Goal: Task Accomplishment & Management: Use online tool/utility

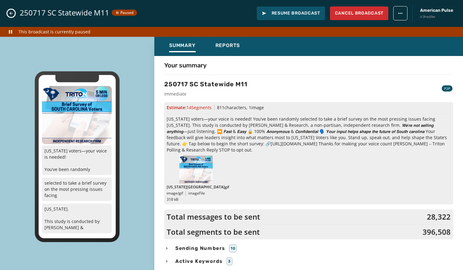
click at [9, 12] on icon "Close admin drawer" at bounding box center [11, 13] width 5 height 5
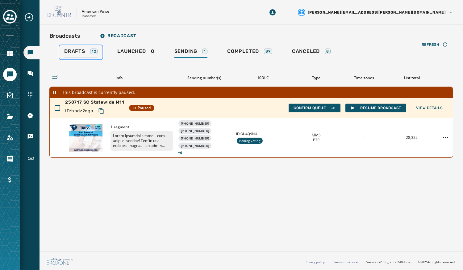
click at [79, 53] on span "Drafts" at bounding box center [74, 51] width 21 height 6
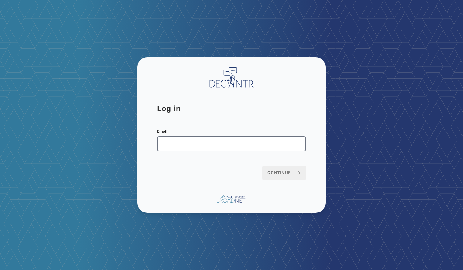
click at [201, 147] on input "Email" at bounding box center [231, 143] width 149 height 15
type input "**********"
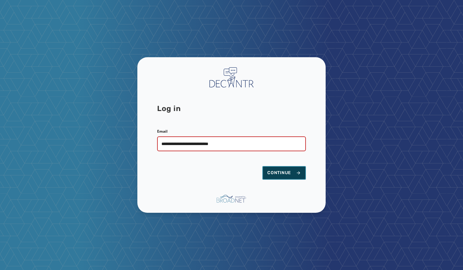
click at [277, 175] on span "Continue" at bounding box center [284, 173] width 34 height 6
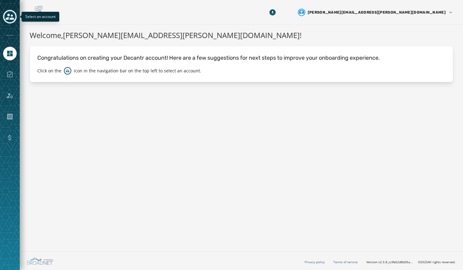
click at [8, 15] on icon "Toggle account select drawer" at bounding box center [10, 17] width 9 height 6
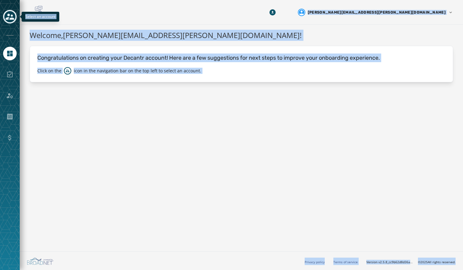
click at [10, 18] on icon "Toggle account select drawer" at bounding box center [10, 16] width 9 height 9
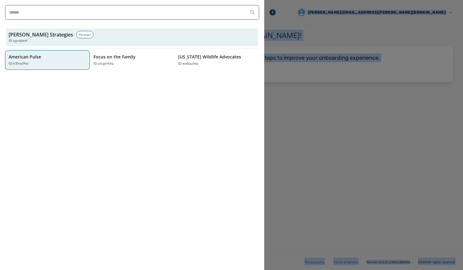
click at [19, 55] on p "American Pulse" at bounding box center [25, 57] width 32 height 6
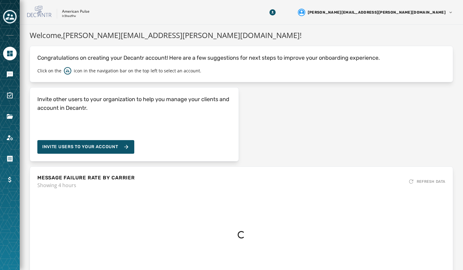
click at [19, 55] on div at bounding box center [231, 135] width 463 height 270
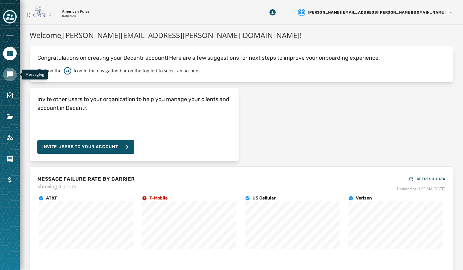
click at [12, 76] on icon "Navigate to Messaging" at bounding box center [10, 74] width 6 height 6
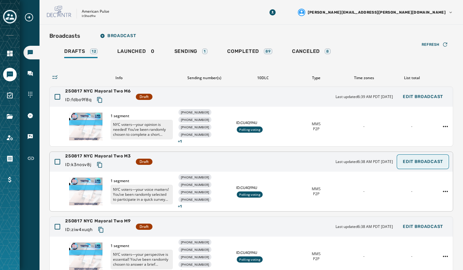
click at [413, 161] on span "Edit Broadcast" at bounding box center [423, 161] width 40 height 5
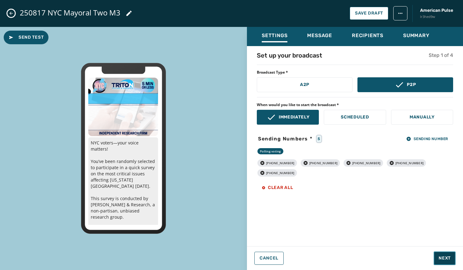
click at [447, 255] on span "Next" at bounding box center [445, 258] width 12 height 6
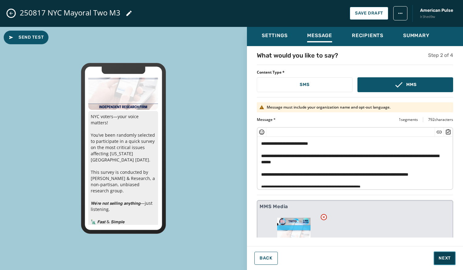
scroll to position [27, 0]
click at [26, 39] on span "Send Test" at bounding box center [26, 37] width 35 height 6
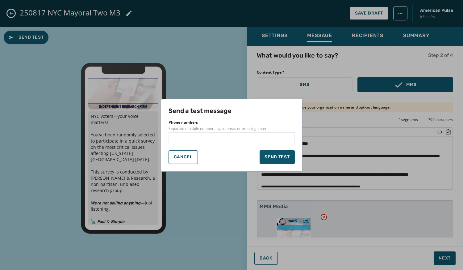
click at [198, 138] on input "text" at bounding box center [231, 138] width 121 height 6
type input "**********"
click at [218, 133] on div at bounding box center [232, 138] width 126 height 12
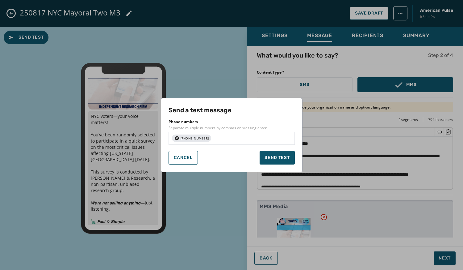
click at [219, 140] on input "text" at bounding box center [253, 138] width 78 height 6
type input "**********"
click at [274, 159] on span "Send test" at bounding box center [277, 157] width 25 height 6
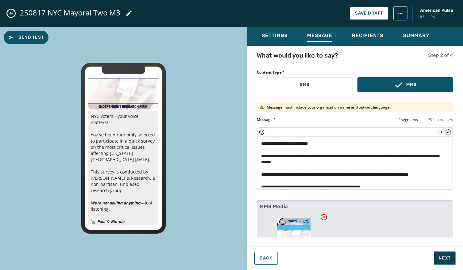
click at [443, 261] on span "Next" at bounding box center [445, 258] width 12 height 6
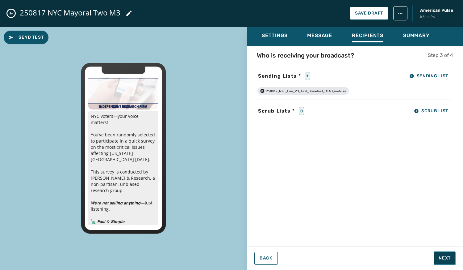
click at [443, 261] on span "Next" at bounding box center [445, 258] width 12 height 6
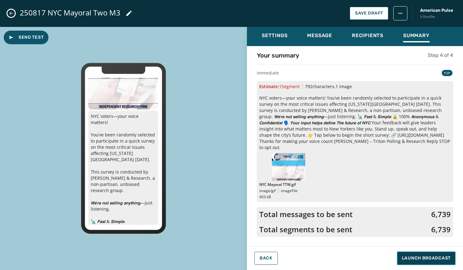
click at [443, 261] on span "Launch Broadcast" at bounding box center [426, 258] width 49 height 6
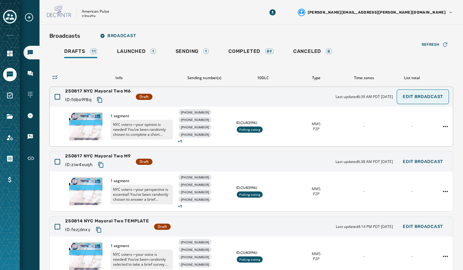
click at [410, 96] on span "Edit Broadcast" at bounding box center [423, 96] width 40 height 5
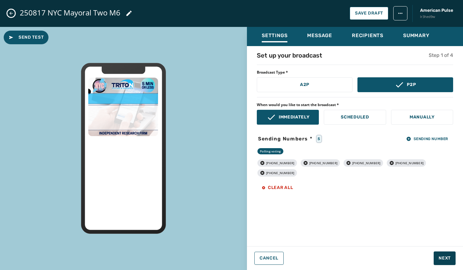
scroll to position [0, 0]
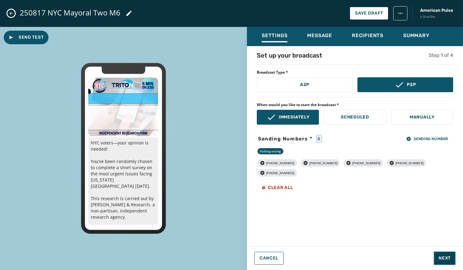
click at [443, 257] on span "Next" at bounding box center [445, 258] width 12 height 6
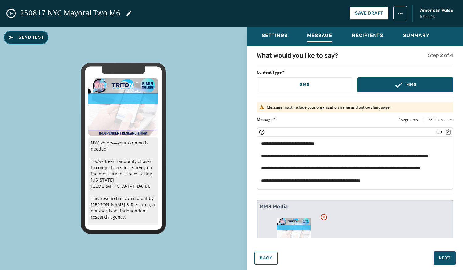
click at [28, 44] on button "Send Test" at bounding box center [26, 38] width 45 height 14
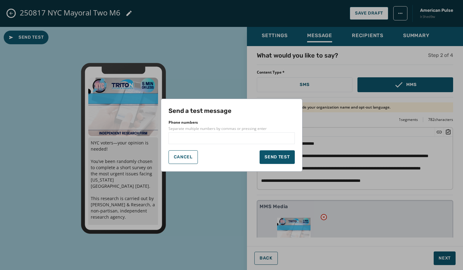
click at [216, 141] on div at bounding box center [232, 138] width 126 height 12
click at [216, 138] on input "text" at bounding box center [231, 138] width 121 height 6
type input "**********"
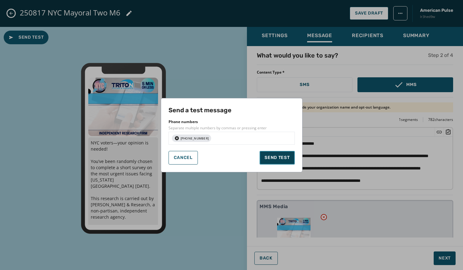
click at [281, 158] on span "Send test" at bounding box center [277, 157] width 25 height 6
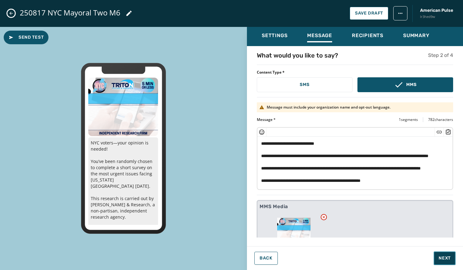
click at [450, 257] on span "Next" at bounding box center [445, 258] width 12 height 6
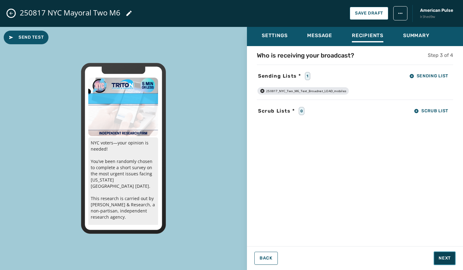
click at [450, 257] on span "Next" at bounding box center [445, 258] width 12 height 6
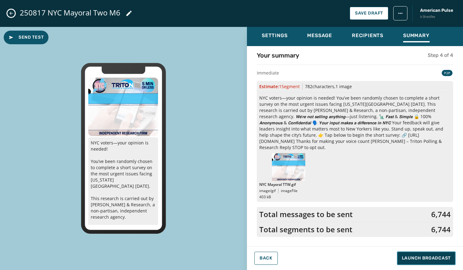
click at [450, 257] on span "Launch Broadcast" at bounding box center [426, 258] width 49 height 6
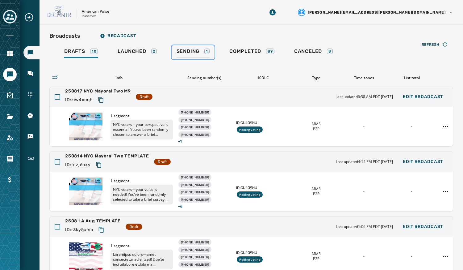
click at [185, 50] on span "Sending" at bounding box center [188, 51] width 23 height 6
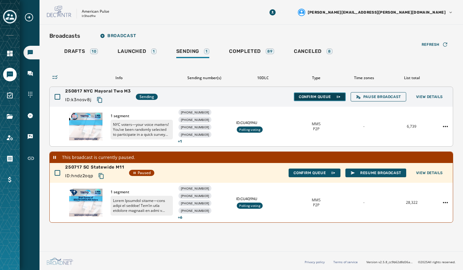
click at [319, 96] on span "Confirm Queue" at bounding box center [320, 96] width 42 height 5
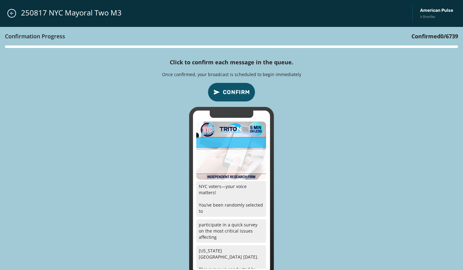
click at [232, 94] on span "Confirm" at bounding box center [236, 92] width 27 height 9
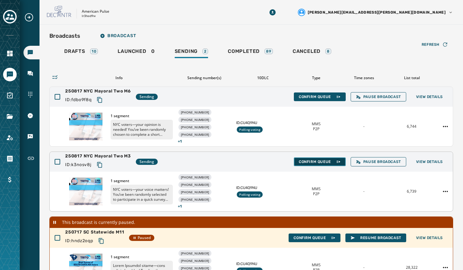
click at [318, 161] on span "Confirm Queue" at bounding box center [320, 161] width 42 height 5
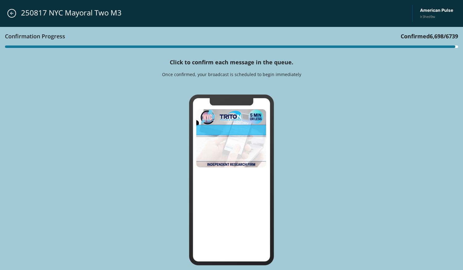
click at [231, 85] on icon at bounding box center [232, 85] width 20 height 7
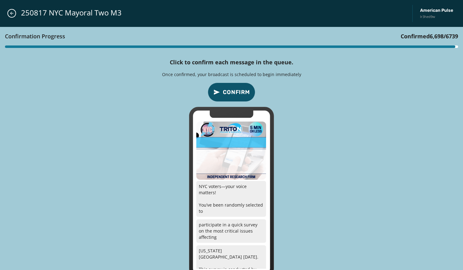
click at [231, 85] on button "Confirm" at bounding box center [232, 91] width 48 height 19
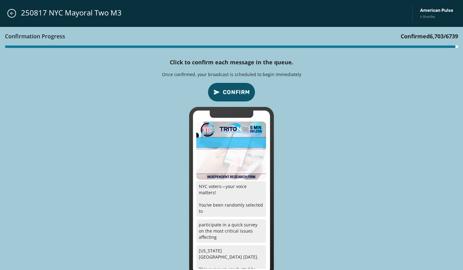
click at [231, 85] on button "Confirm" at bounding box center [232, 91] width 48 height 19
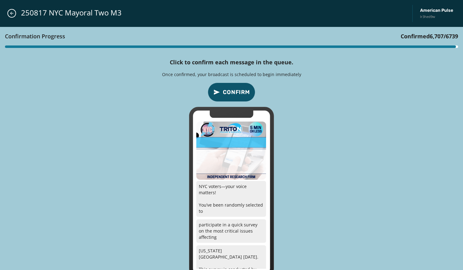
click at [231, 85] on button "Confirm" at bounding box center [232, 91] width 48 height 19
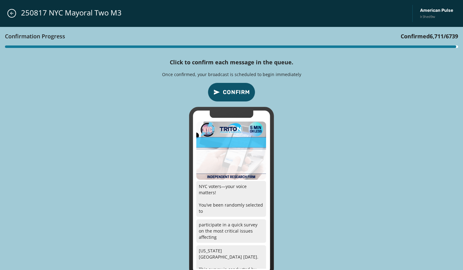
click at [231, 85] on button "Confirm" at bounding box center [232, 91] width 48 height 19
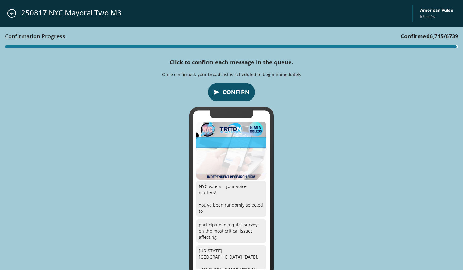
click at [231, 85] on button "Confirm" at bounding box center [232, 91] width 48 height 19
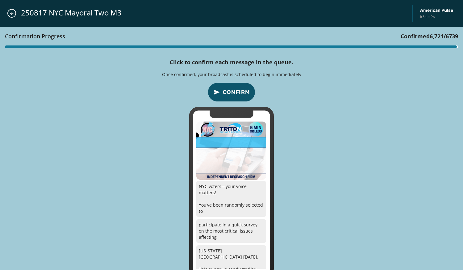
click at [231, 85] on button "Confirm" at bounding box center [232, 91] width 48 height 19
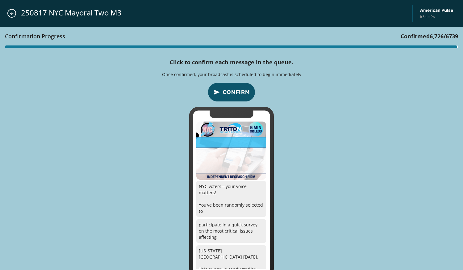
click at [231, 85] on button "Confirm" at bounding box center [232, 91] width 48 height 19
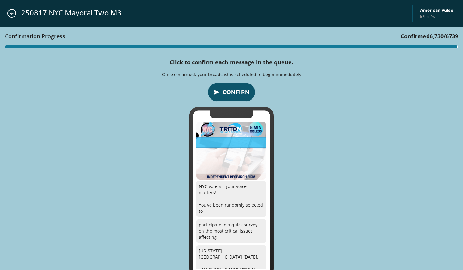
click at [231, 85] on button "Confirm" at bounding box center [232, 91] width 48 height 19
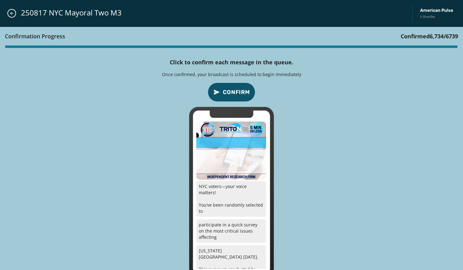
click at [231, 85] on button "Confirm" at bounding box center [232, 91] width 48 height 19
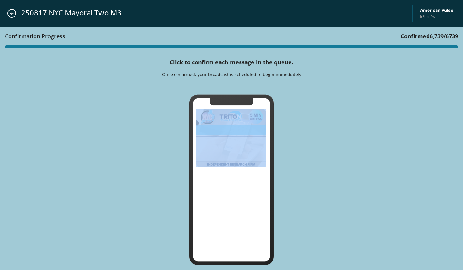
click at [231, 85] on icon at bounding box center [232, 85] width 20 height 7
